Goal: Information Seeking & Learning: Understand process/instructions

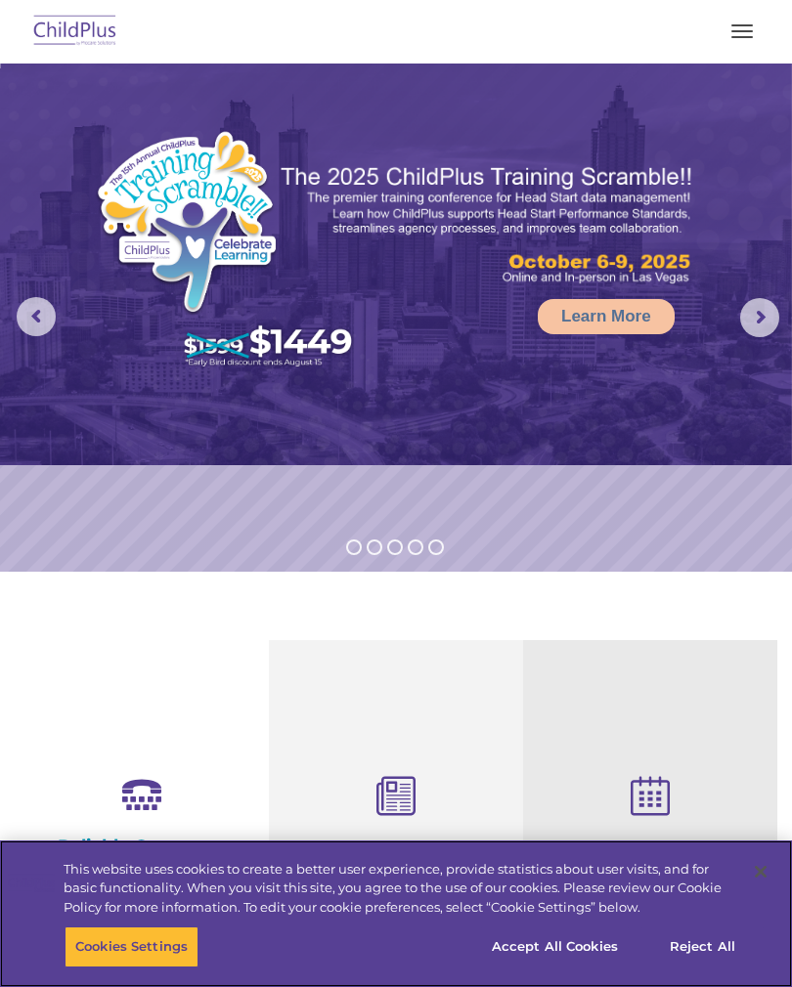
select select "MEDIUM"
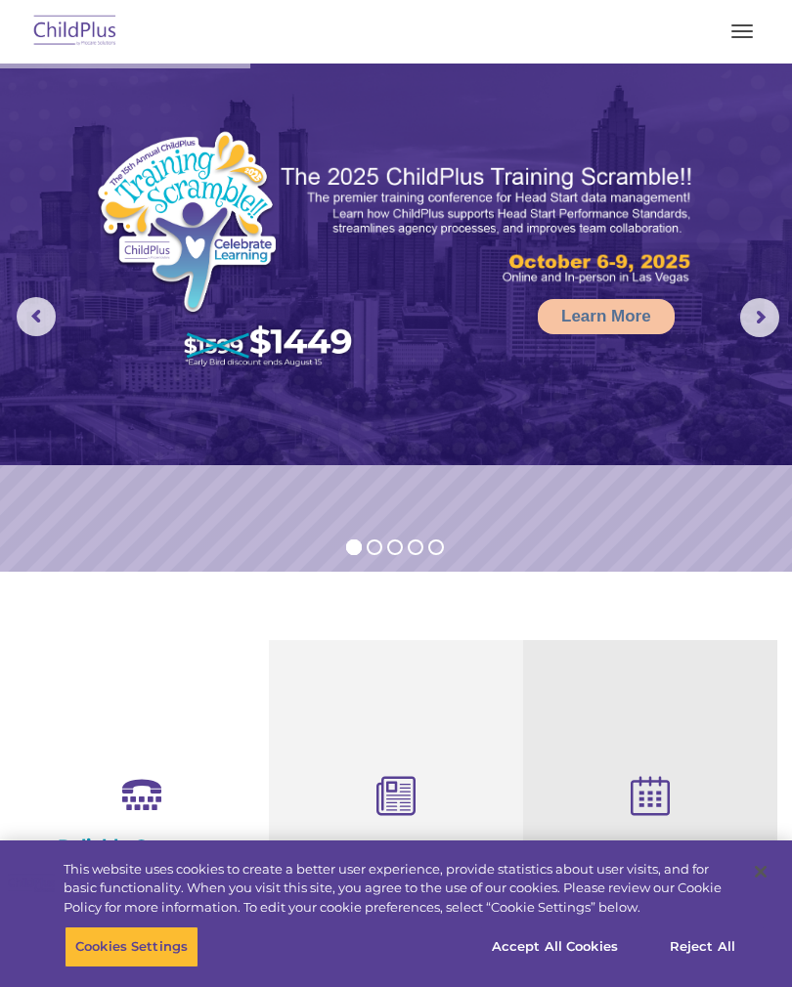
click at [758, 35] on button "button" at bounding box center [741, 31] width 41 height 31
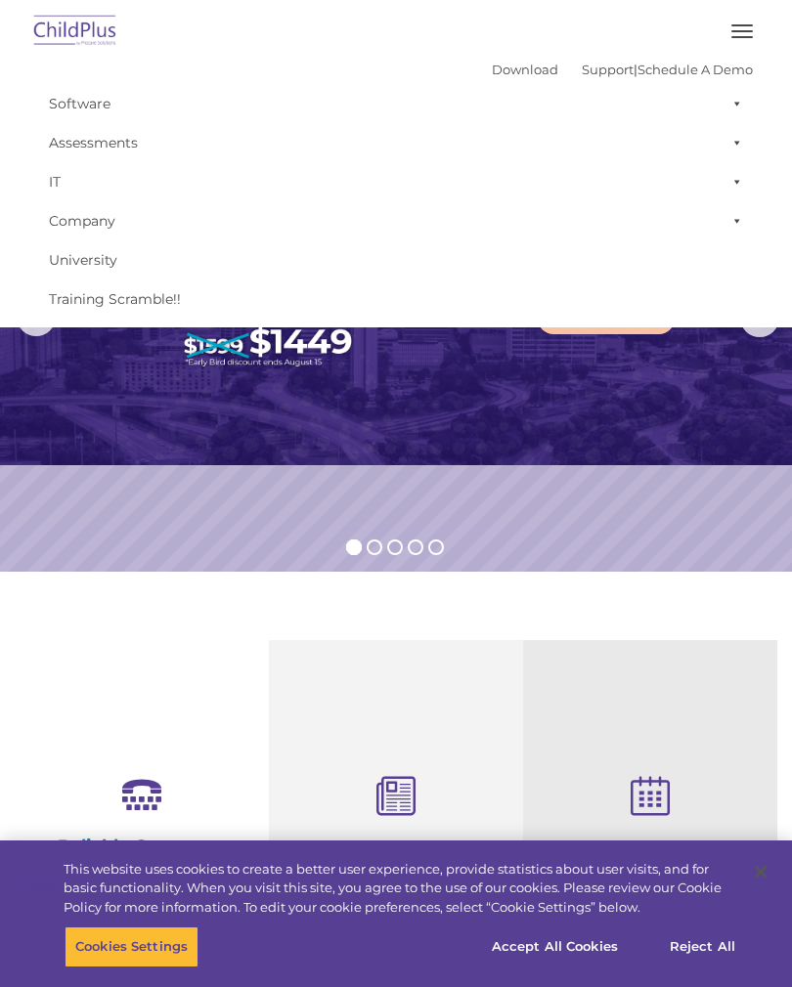
click at [741, 38] on button "button" at bounding box center [741, 31] width 41 height 31
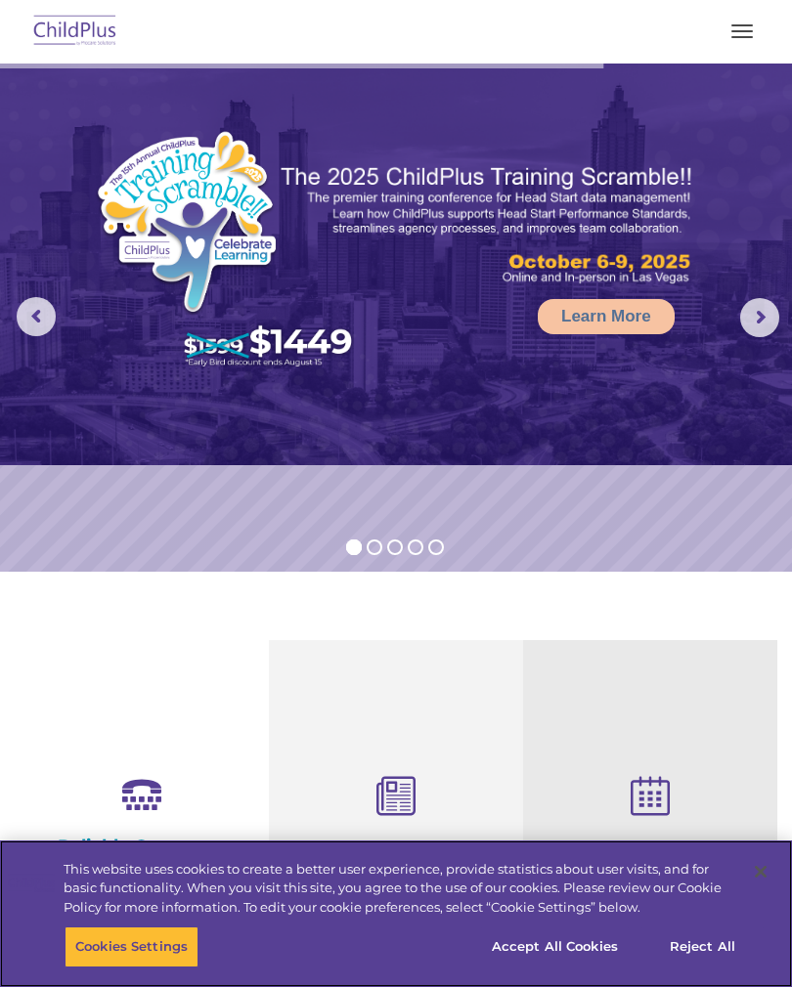
click at [537, 945] on button "Accept All Cookies" at bounding box center [555, 946] width 148 height 41
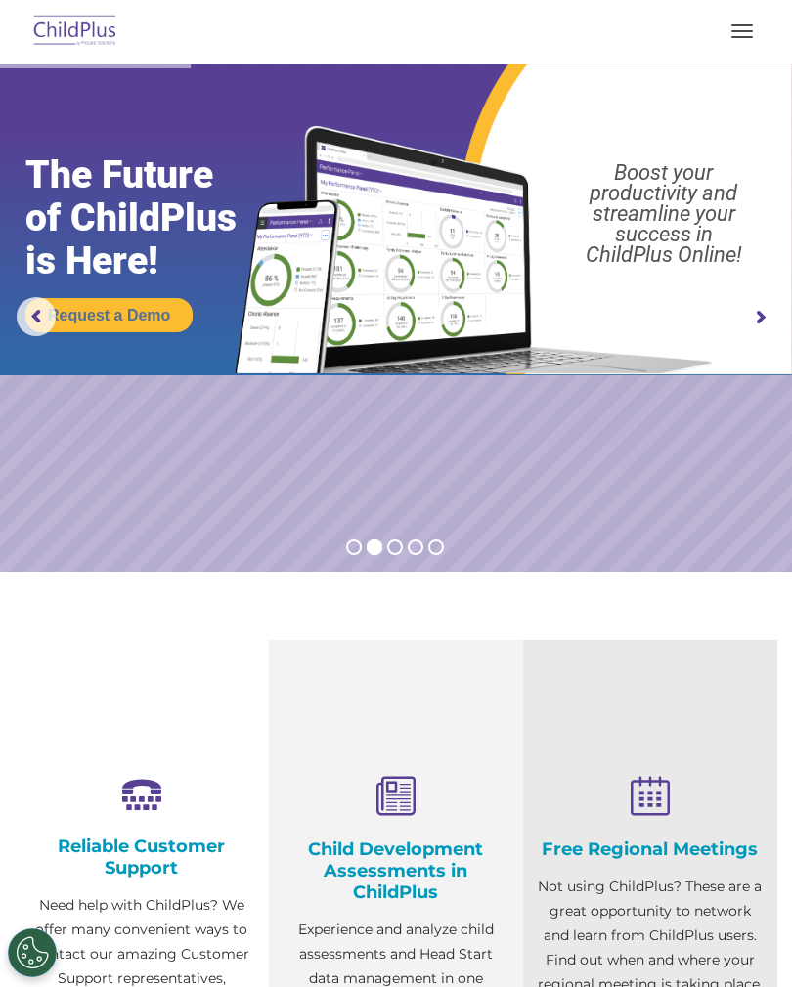
click at [736, 39] on button "button" at bounding box center [741, 31] width 41 height 31
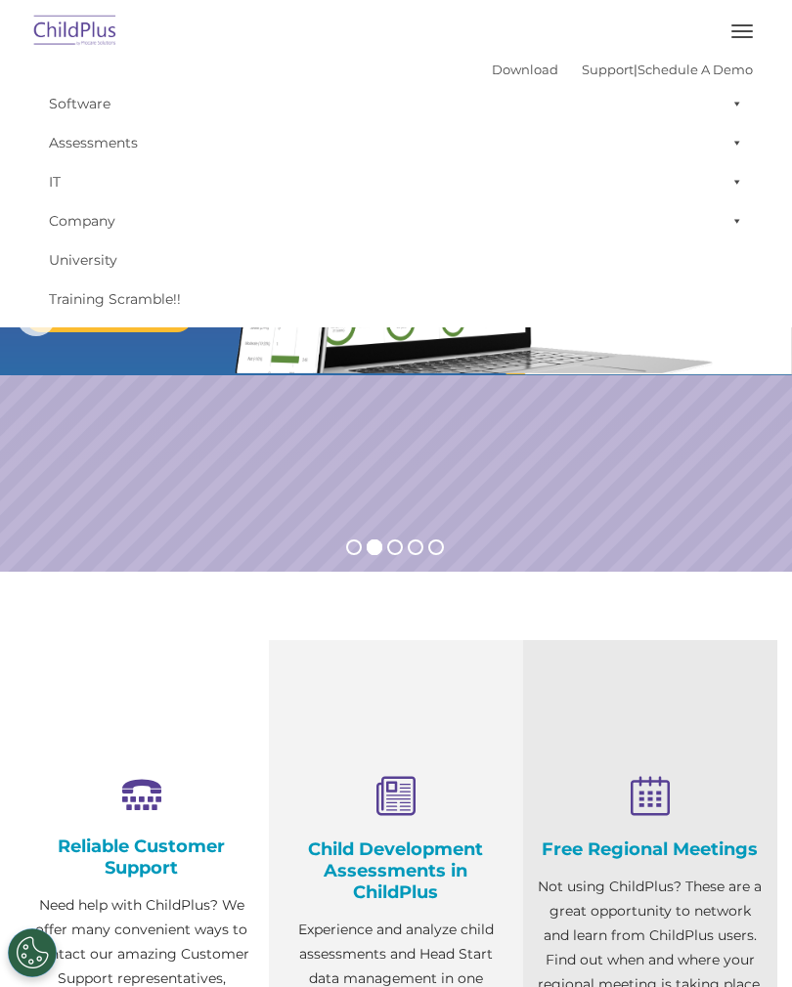
click at [741, 133] on span at bounding box center [733, 142] width 20 height 39
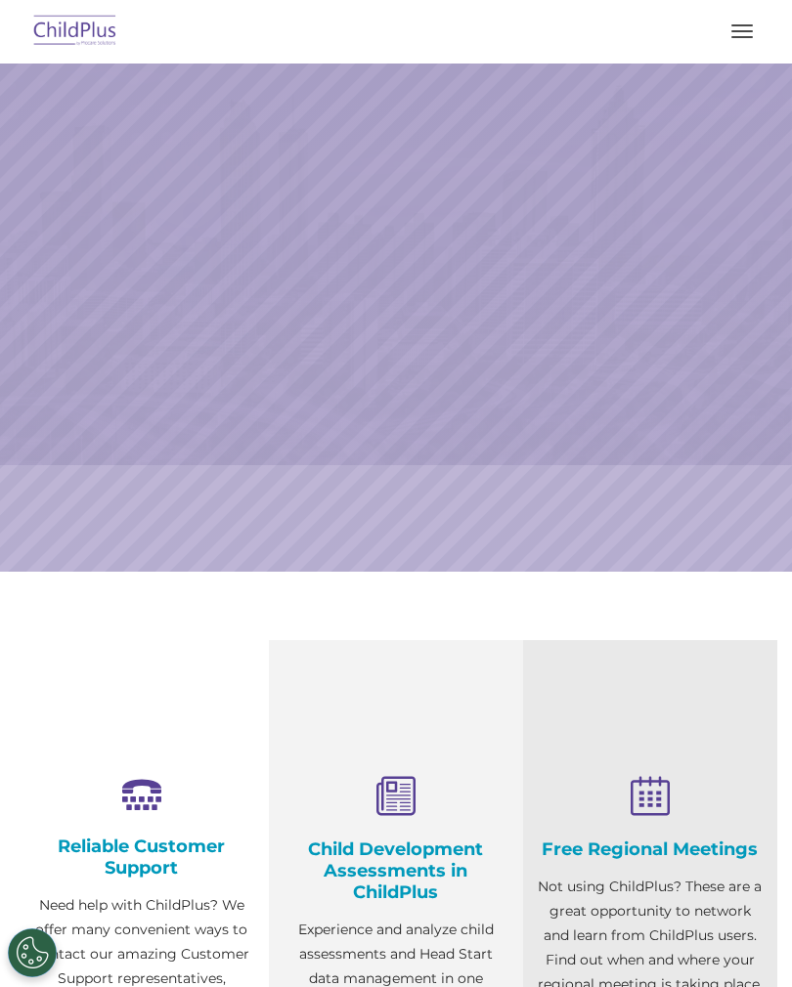
select select "MEDIUM"
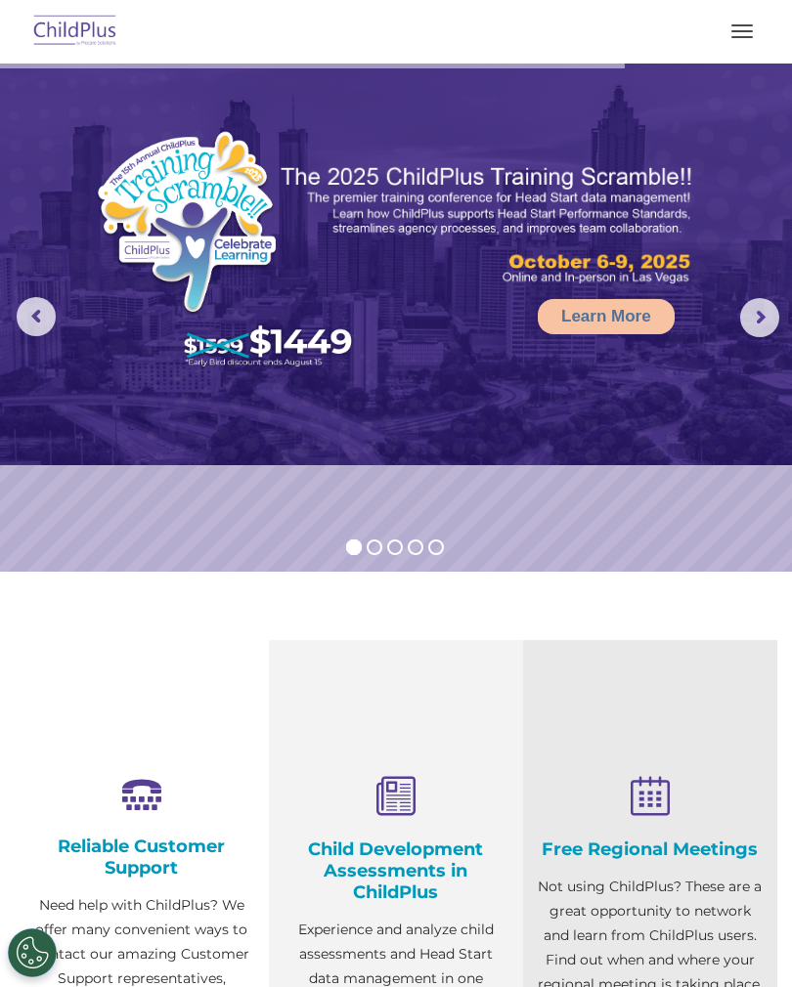
click at [35, 309] on rs-arrow at bounding box center [36, 316] width 39 height 39
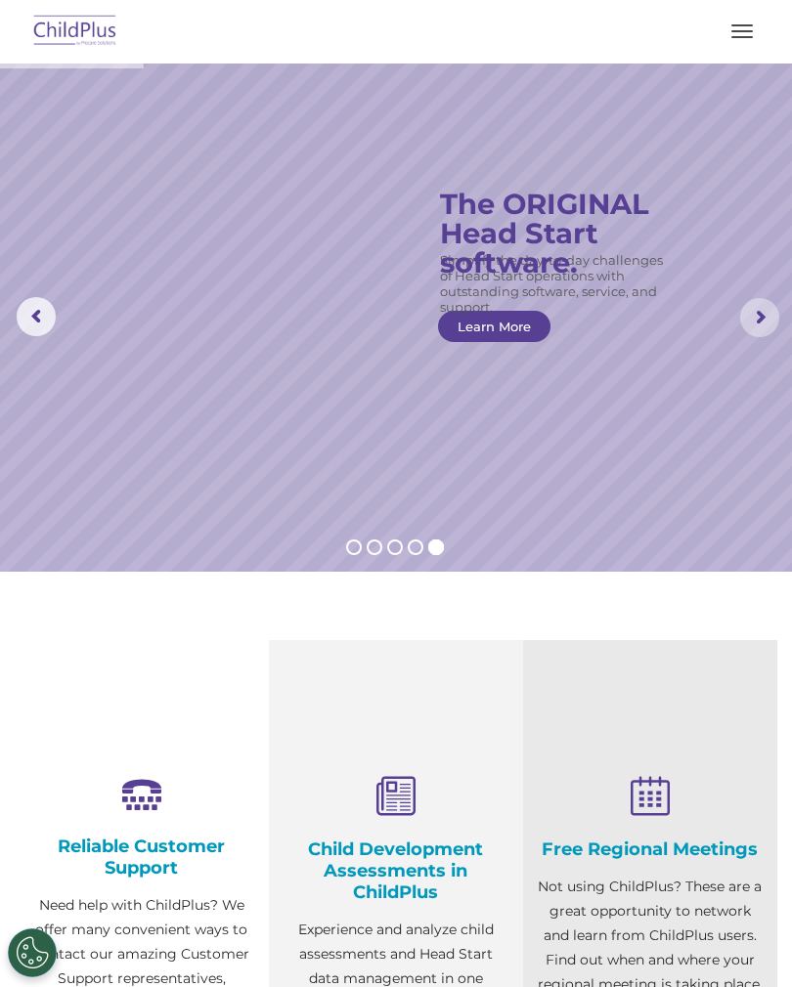
click at [778, 314] on rs-arrow at bounding box center [759, 317] width 39 height 39
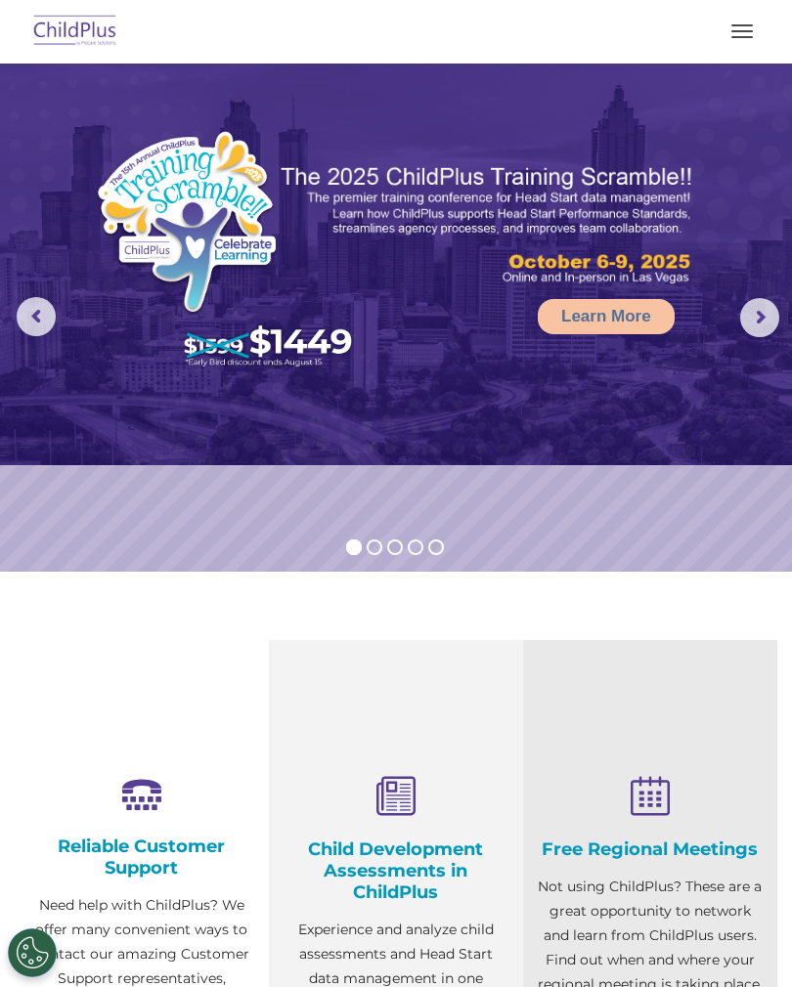
click at [762, 322] on rs-arrow at bounding box center [759, 317] width 39 height 39
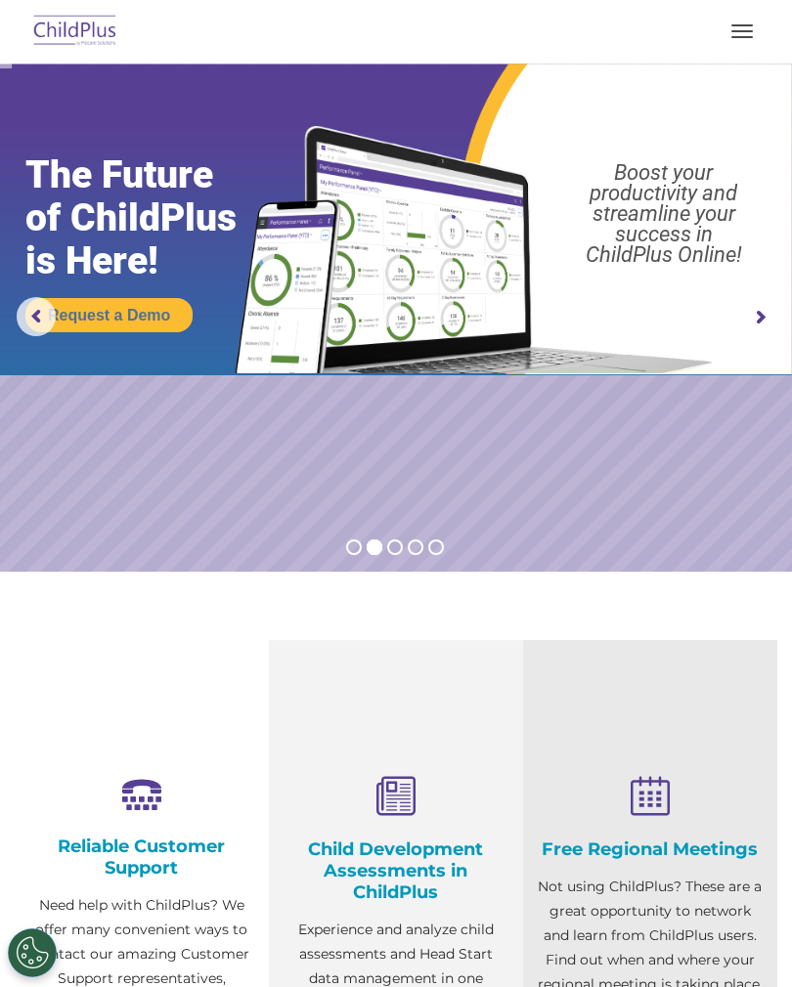
click at [761, 320] on rs-arrow at bounding box center [759, 317] width 39 height 39
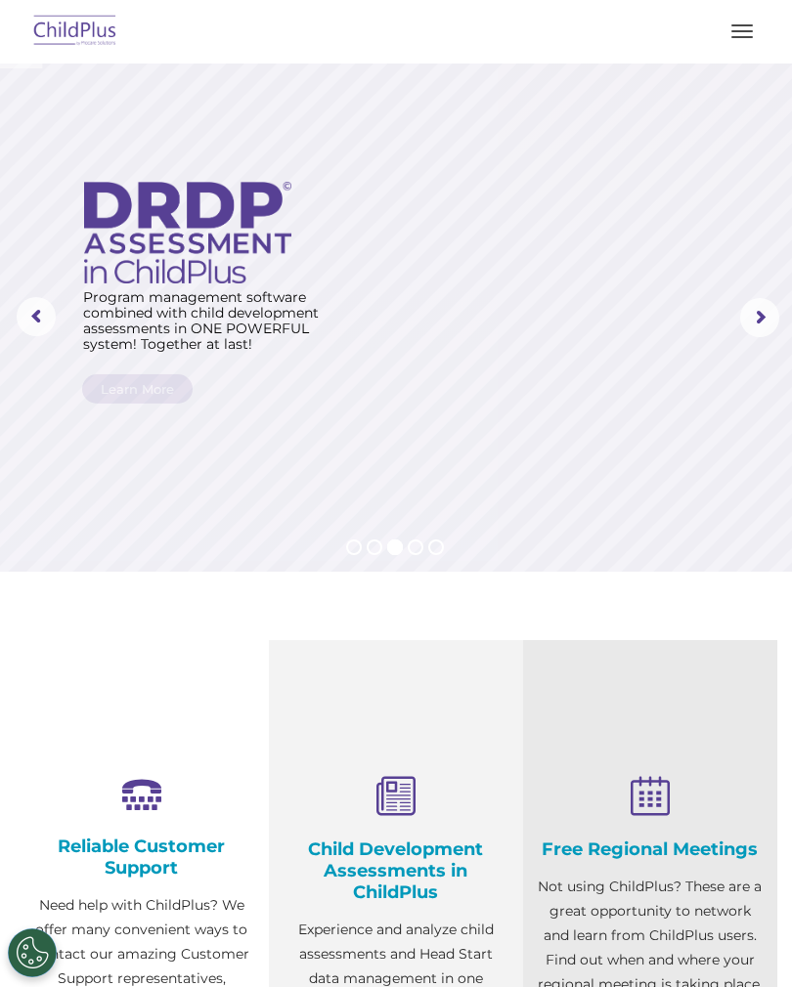
click at [756, 318] on rs-arrow at bounding box center [759, 317] width 39 height 39
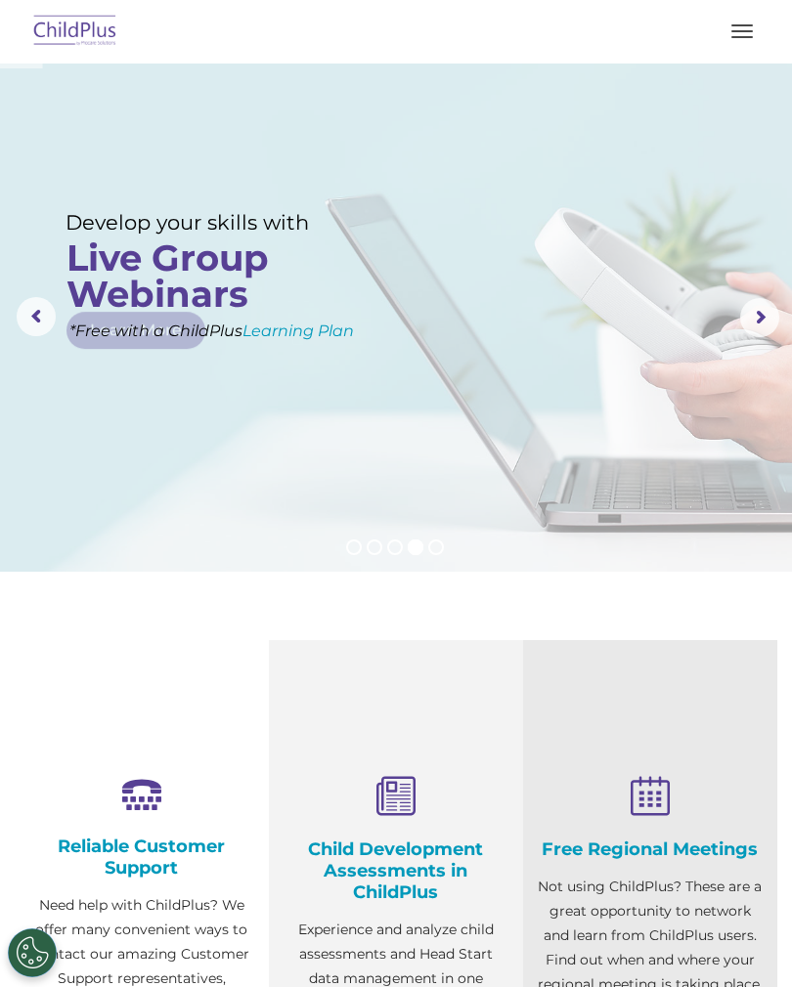
click at [752, 21] on button "button" at bounding box center [741, 31] width 41 height 31
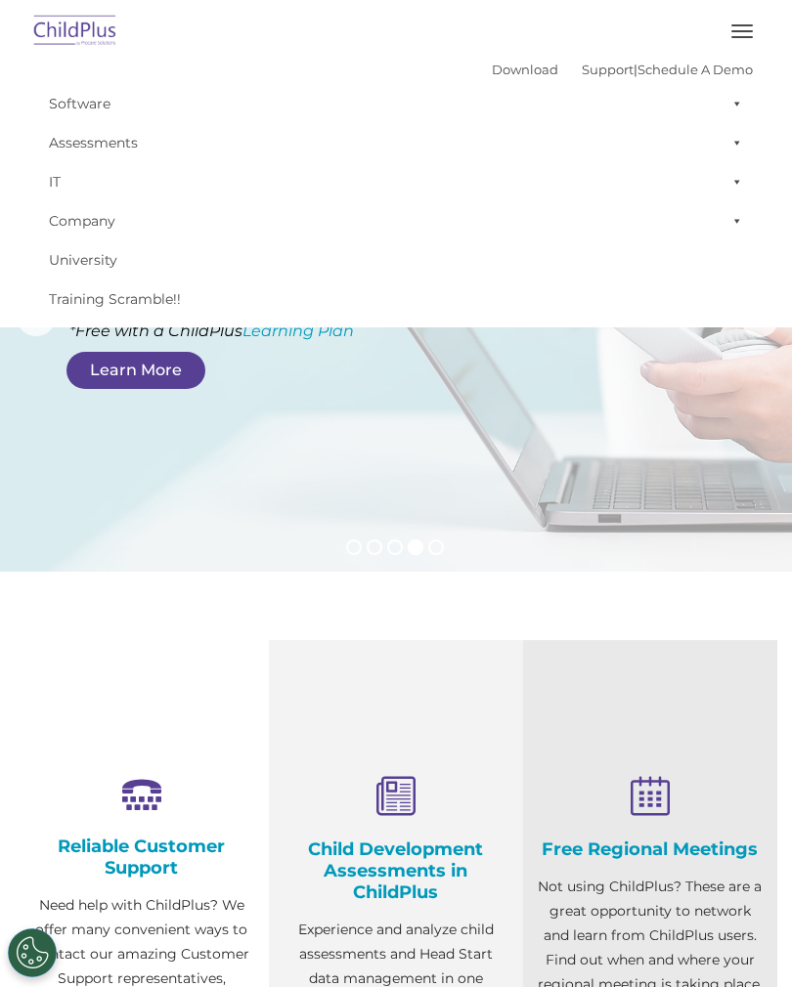
click at [122, 416] on rs-layer at bounding box center [396, 318] width 792 height 508
click at [743, 35] on button "button" at bounding box center [741, 31] width 41 height 31
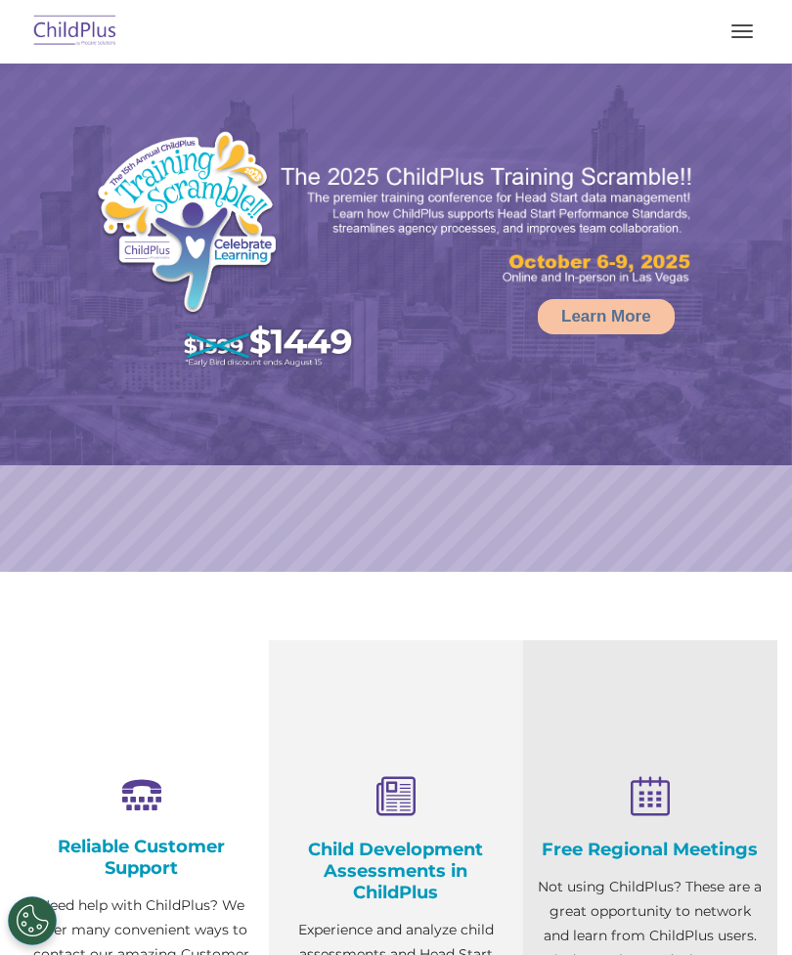
select select "MEDIUM"
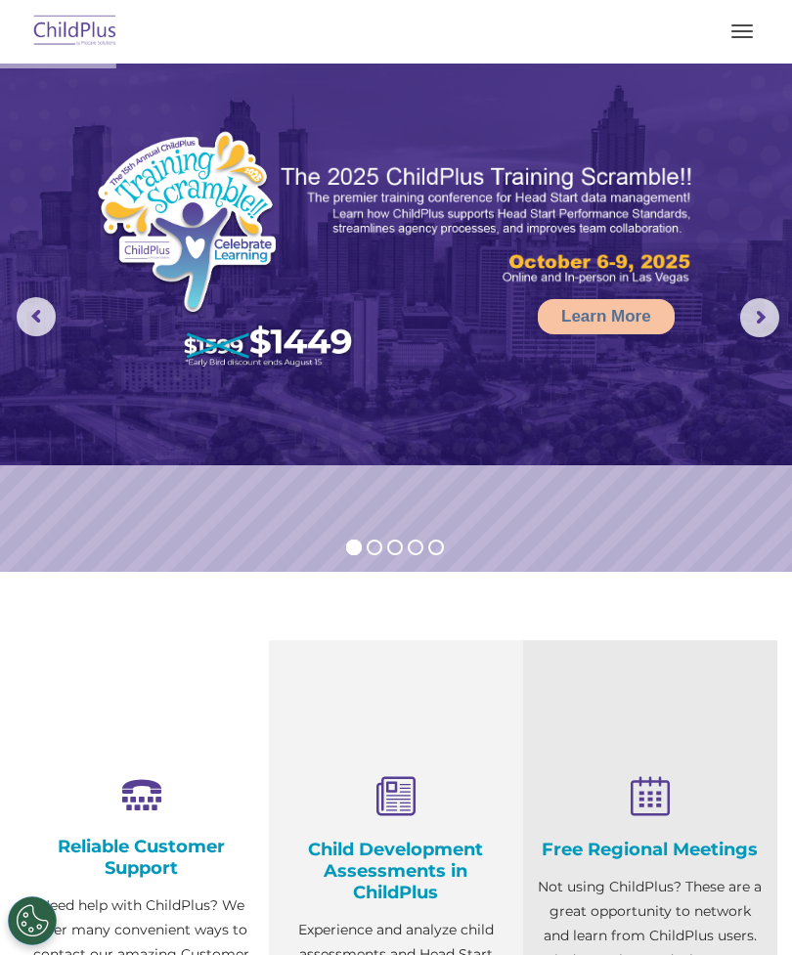
click at [51, 32] on img at bounding box center [75, 32] width 92 height 46
click at [737, 36] on span "button" at bounding box center [741, 37] width 21 height 2
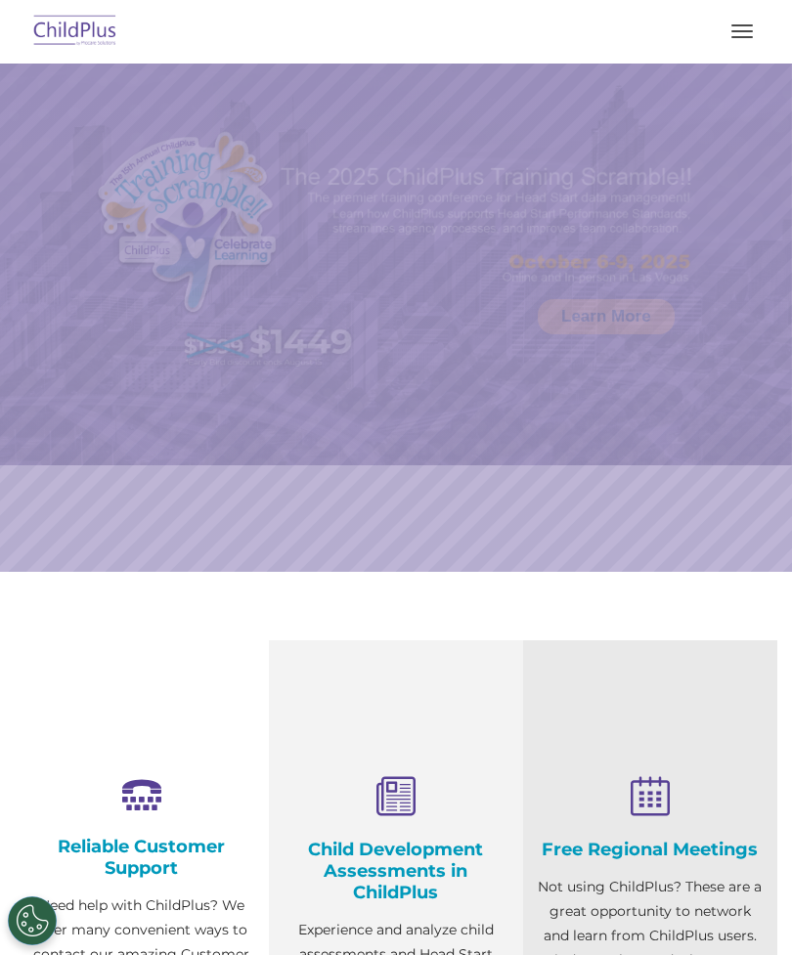
select select "MEDIUM"
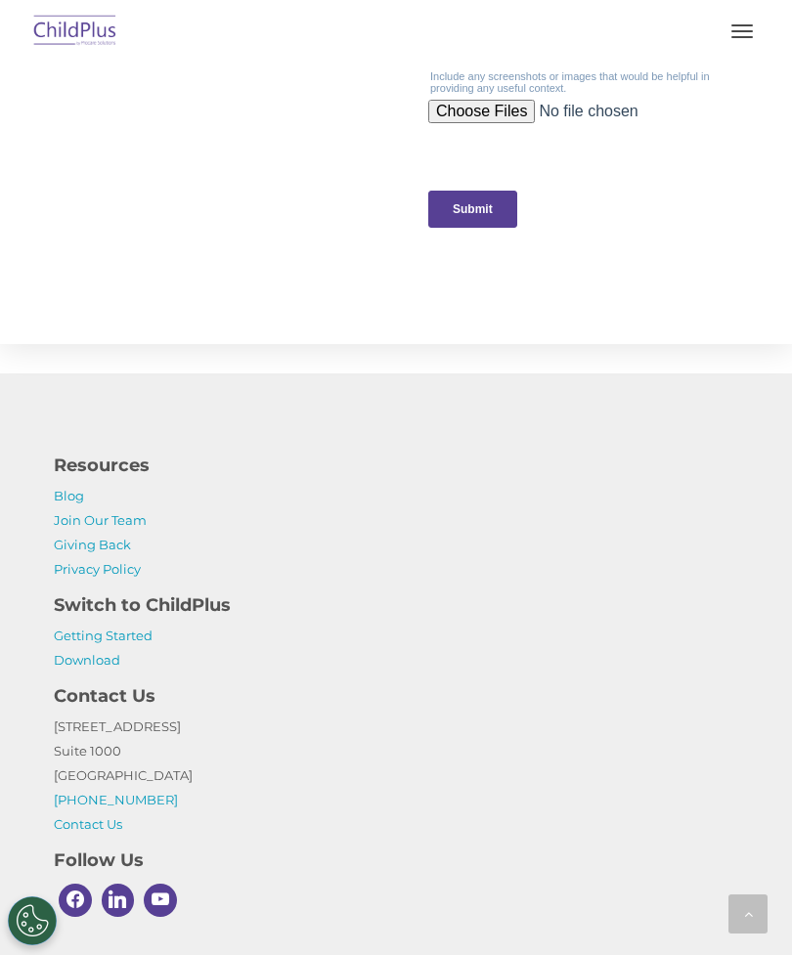
scroll to position [2220, 0]
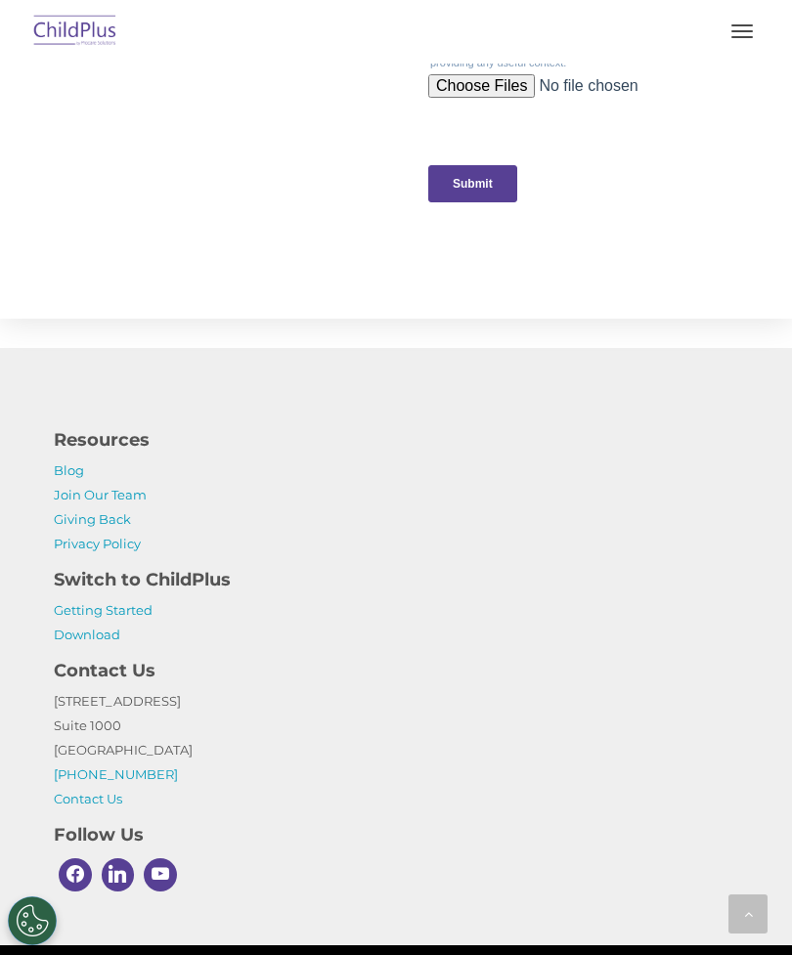
click at [126, 628] on p "Getting Started Download" at bounding box center [396, 622] width 684 height 49
click at [140, 607] on link "Getting Started" at bounding box center [103, 610] width 99 height 16
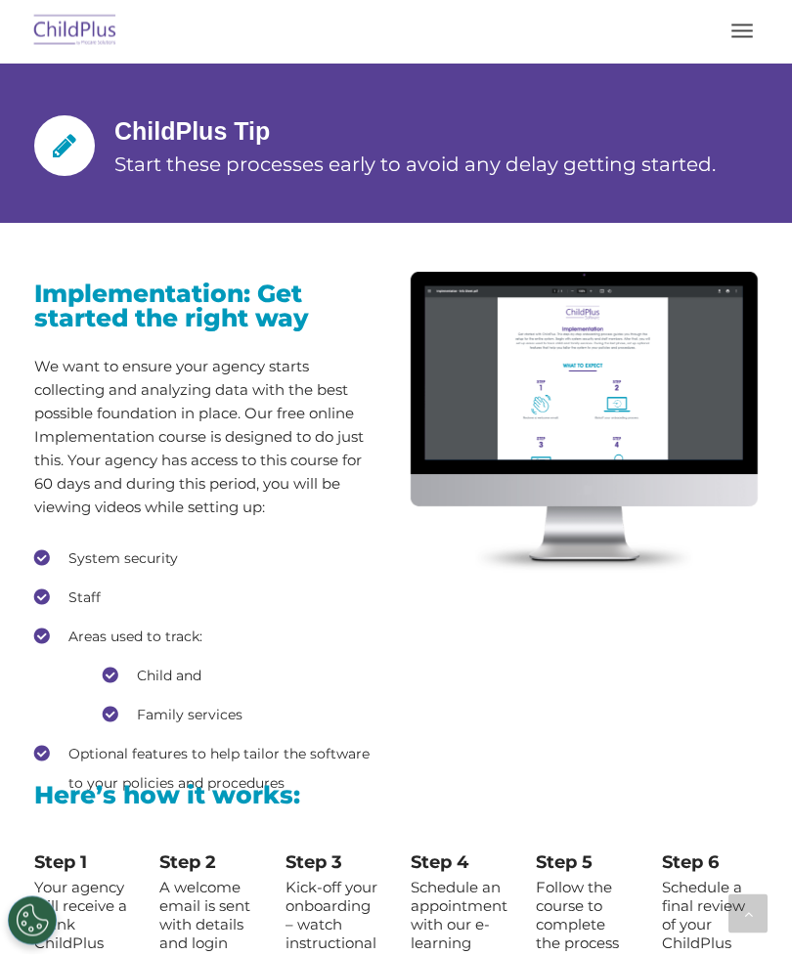
scroll to position [2166, 0]
